Goal: Task Accomplishment & Management: Manage account settings

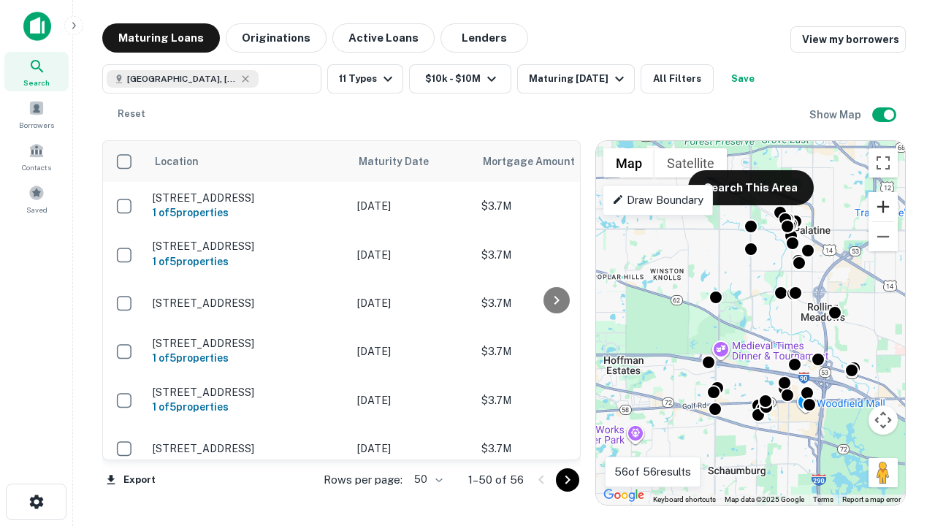
click at [883, 207] on button "Zoom in" at bounding box center [883, 206] width 29 height 29
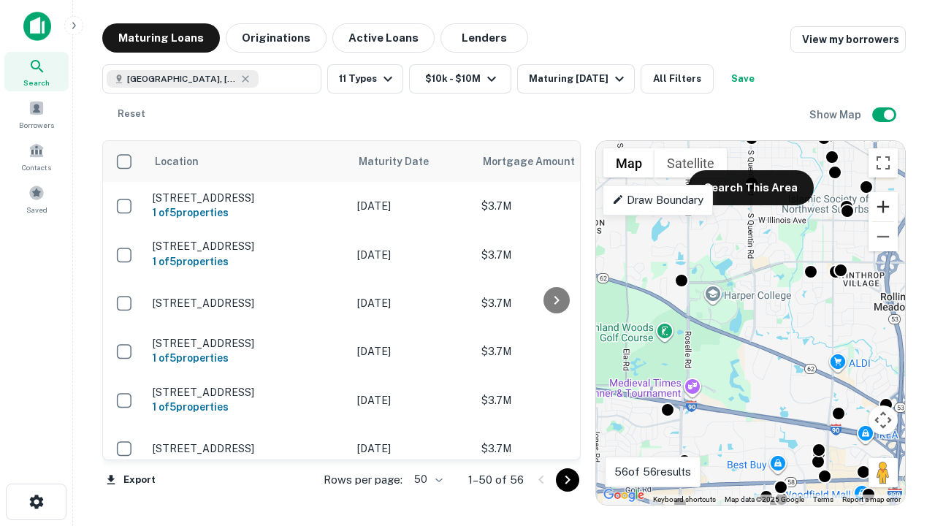
click at [883, 207] on button "Zoom in" at bounding box center [883, 206] width 29 height 29
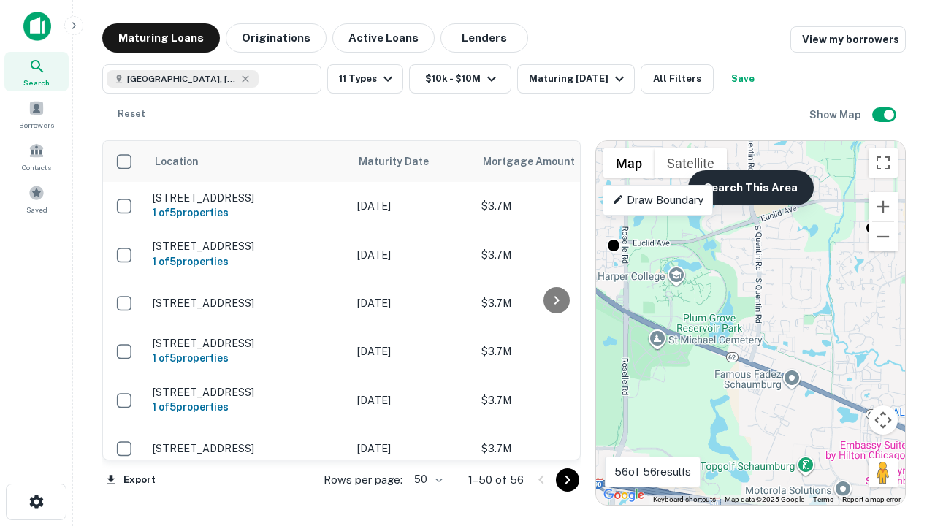
click at [750, 188] on button "Search This Area" at bounding box center [751, 187] width 126 height 35
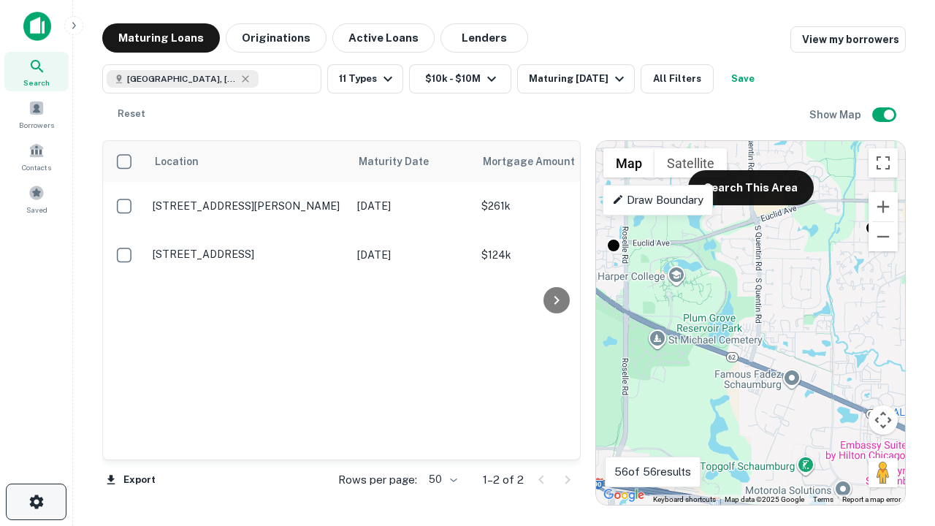
click at [36, 502] on icon "button" at bounding box center [37, 502] width 18 height 18
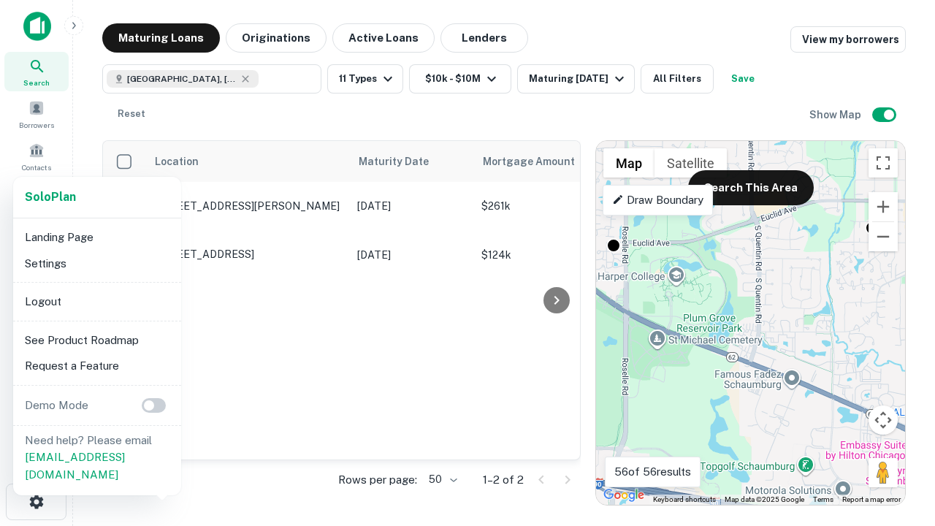
click at [96, 301] on li "Logout" at bounding box center [97, 302] width 156 height 26
